Goal: Communication & Community: Connect with others

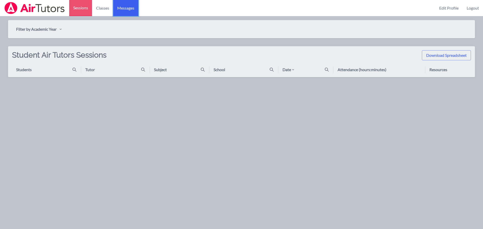
click at [122, 6] on span "Messages" at bounding box center [125, 8] width 17 height 6
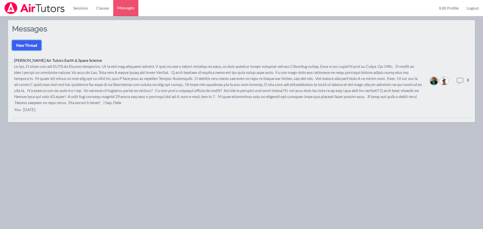
click at [34, 41] on button "New Thread" at bounding box center [26, 45] width 29 height 10
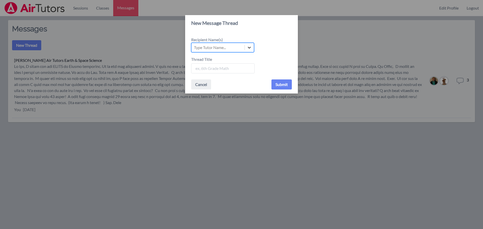
click at [250, 45] on icon at bounding box center [249, 47] width 5 height 5
click at [194, 45] on input "Recipient Name(s) Select is focused ,type to refine list, press Down to open th…" at bounding box center [194, 48] width 1 height 6
click at [358, 40] on div "New Message Thread Recipient Name(s) Use Up and Down to choose options, press E…" at bounding box center [241, 114] width 483 height 229
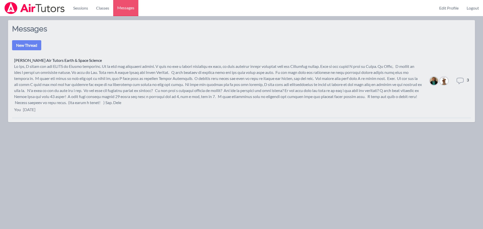
click at [463, 81] on icon at bounding box center [460, 81] width 8 height 8
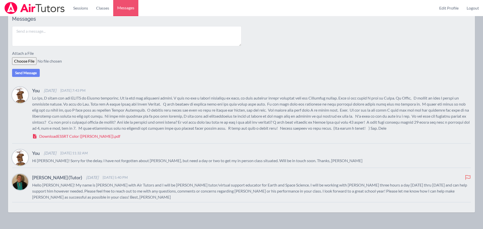
scroll to position [84, 0]
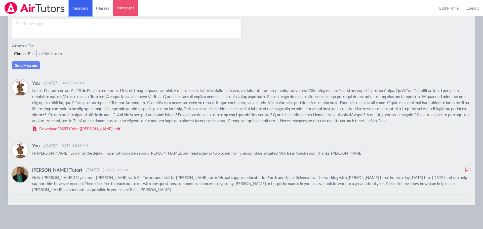
click at [78, 9] on link "Sessions" at bounding box center [80, 8] width 23 height 16
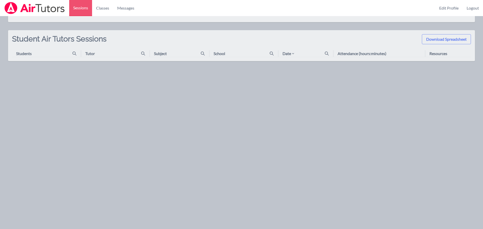
scroll to position [16, 0]
click at [122, 9] on span "Messages" at bounding box center [125, 8] width 17 height 6
